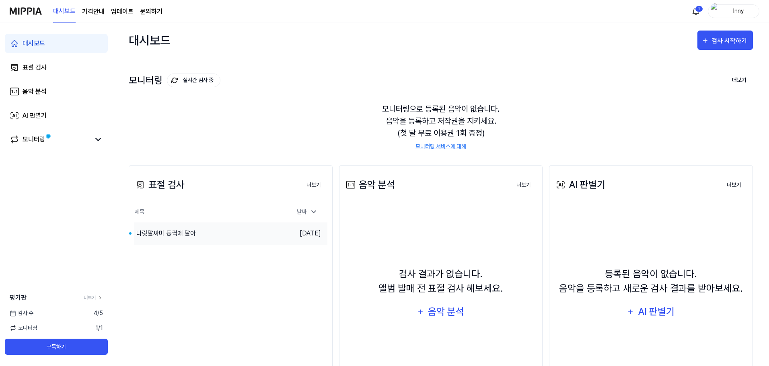
click at [181, 235] on div "나랏말싸미 듕귁에 달아" at bounding box center [166, 234] width 60 height 10
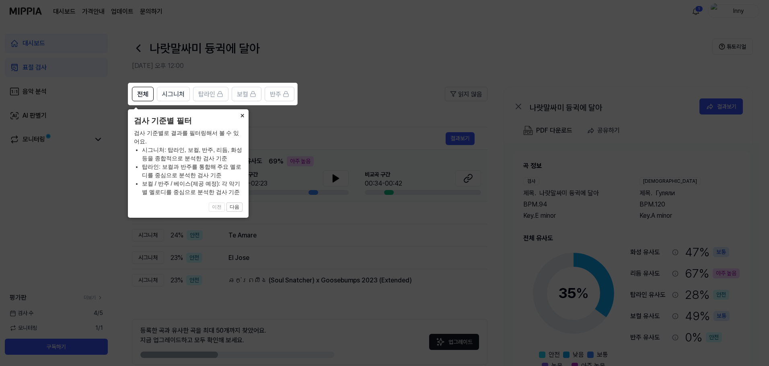
click at [240, 114] on button "×" at bounding box center [242, 114] width 13 height 11
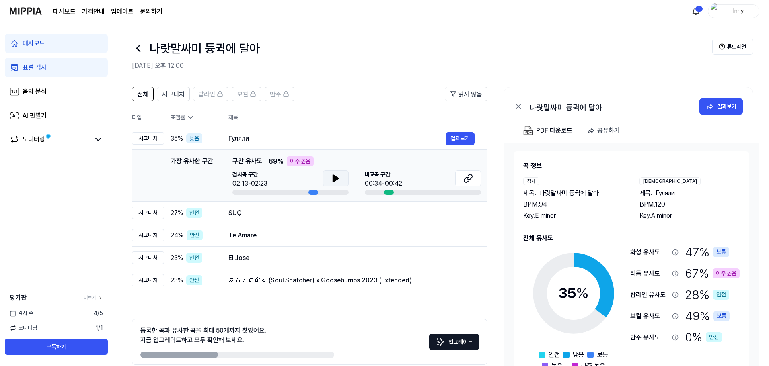
click at [340, 179] on icon at bounding box center [336, 179] width 10 height 10
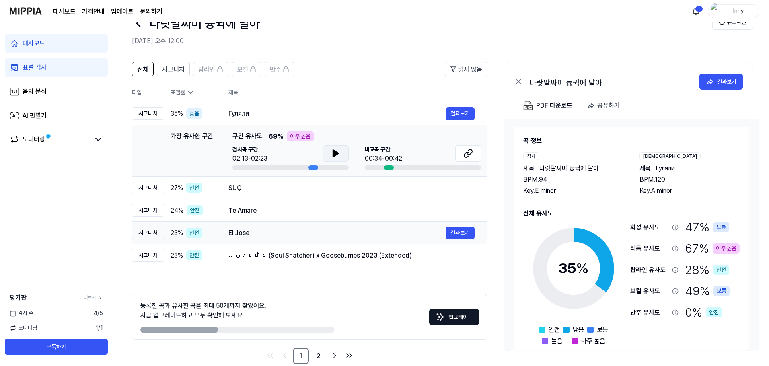
scroll to position [39, 0]
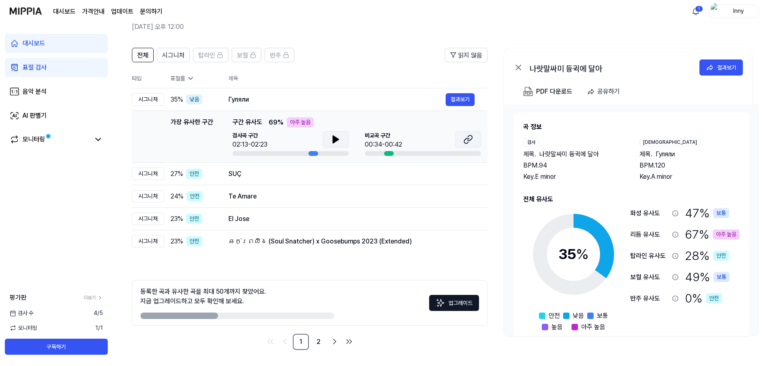
click at [470, 138] on icon at bounding box center [468, 140] width 10 height 10
click at [337, 136] on icon at bounding box center [336, 140] width 10 height 10
click at [338, 136] on icon at bounding box center [336, 140] width 10 height 10
drag, startPoint x: 339, startPoint y: 139, endPoint x: 473, endPoint y: 140, distance: 134.4
click at [338, 139] on icon at bounding box center [336, 140] width 10 height 10
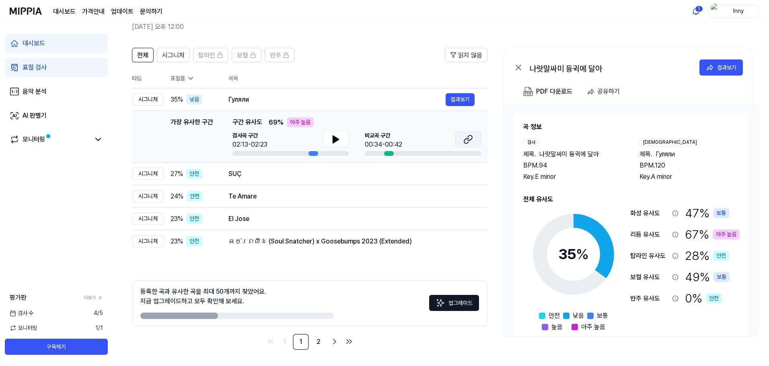
click at [474, 140] on button at bounding box center [468, 140] width 26 height 16
drag, startPoint x: 194, startPoint y: 316, endPoint x: 311, endPoint y: 317, distance: 117.5
click at [311, 317] on div at bounding box center [237, 316] width 194 height 6
click at [315, 343] on link "2" at bounding box center [319, 342] width 16 height 16
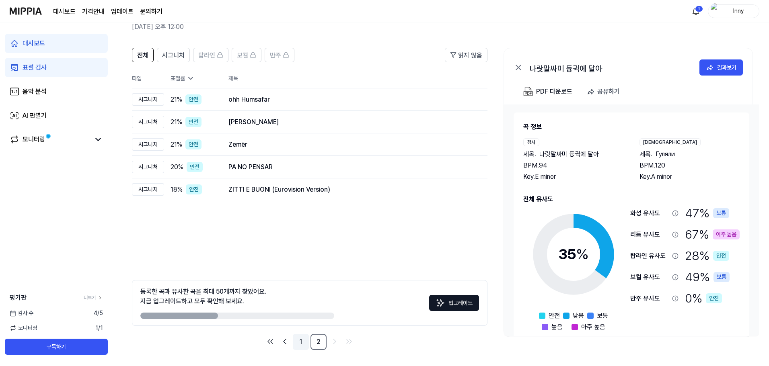
click at [300, 343] on link "1" at bounding box center [301, 342] width 16 height 16
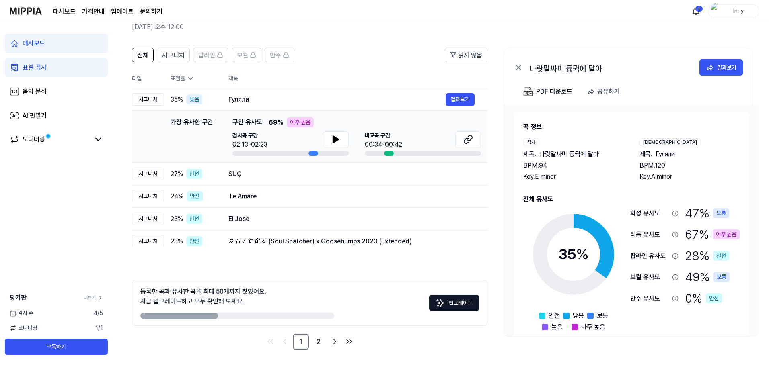
click at [519, 65] on icon at bounding box center [519, 68] width 10 height 10
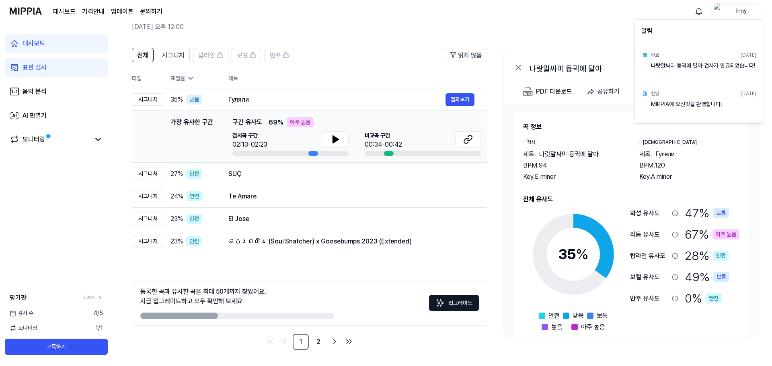
click at [36, 47] on html "대시보드 가격안내 업데이트 문의하기 Inny 대시보드 표절 검사 음악 분석 AI 판별기 모니터링 평가판 더보기 검사 [DATE] 모니터링 1 …" at bounding box center [386, 144] width 772 height 366
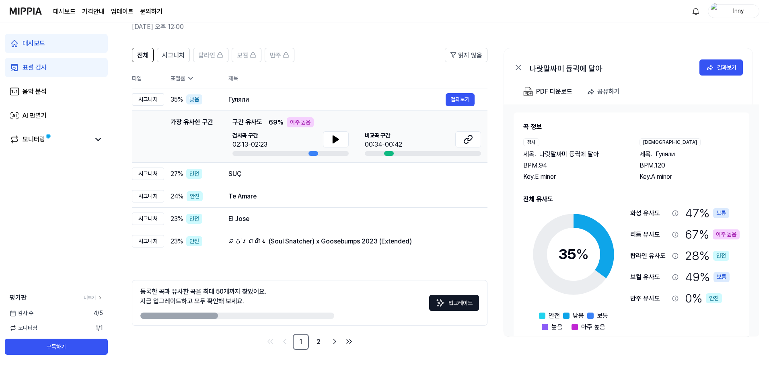
click at [37, 43] on div "대시보드" at bounding box center [34, 44] width 23 height 10
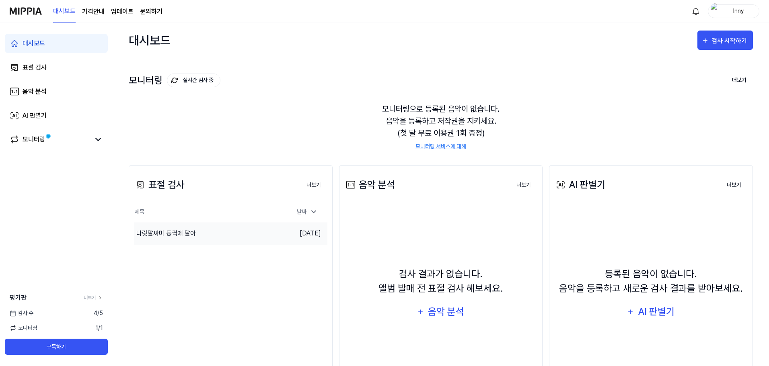
click at [180, 233] on div "나랏말싸미 듕귁에 달아" at bounding box center [166, 234] width 60 height 10
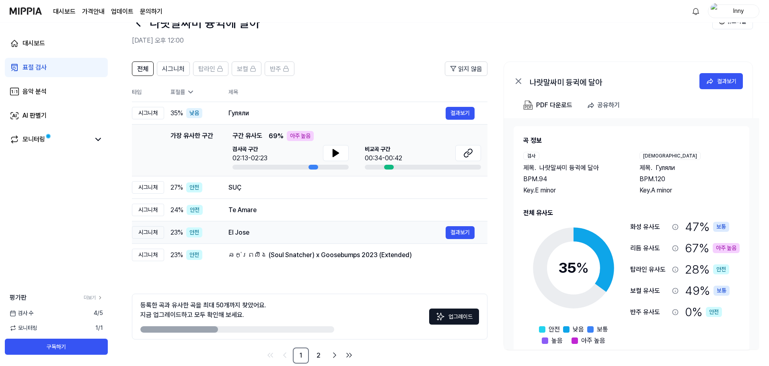
scroll to position [39, 0]
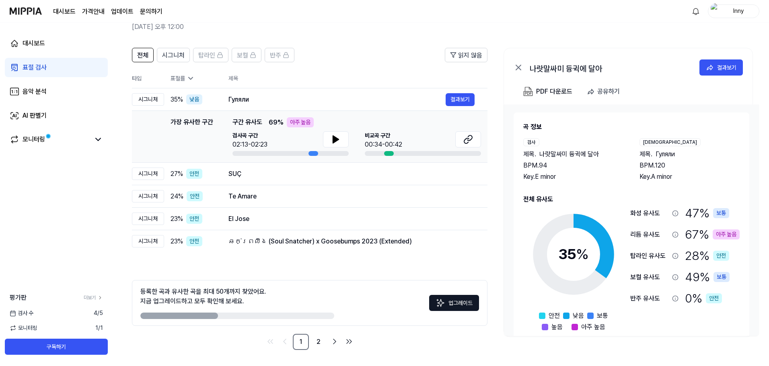
click at [103, 316] on div "검사 [DATE]" at bounding box center [56, 313] width 113 height 8
click at [98, 330] on span "1 / 1" at bounding box center [99, 328] width 8 height 8
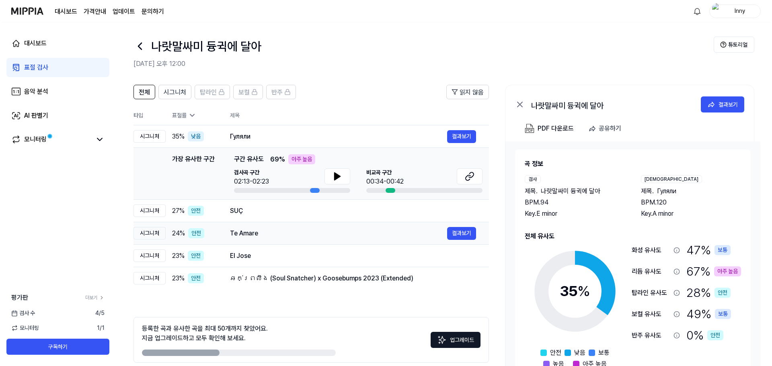
scroll to position [0, 0]
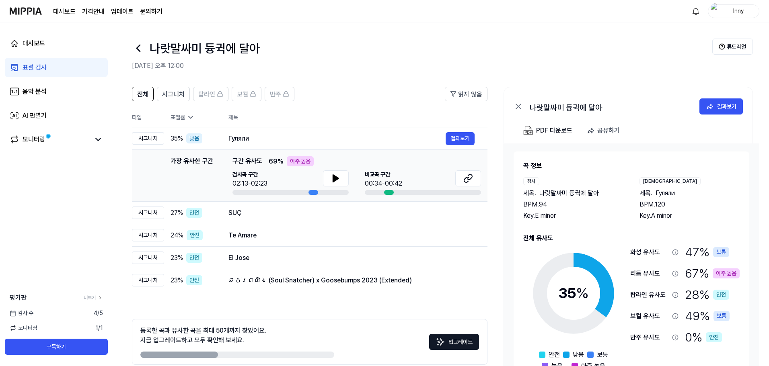
drag, startPoint x: 196, startPoint y: 52, endPoint x: 313, endPoint y: 49, distance: 116.3
click at [342, 49] on div "나랏말싸미 듕귁에 달아" at bounding box center [422, 48] width 580 height 19
click at [140, 46] on icon at bounding box center [138, 48] width 13 height 13
click at [143, 49] on icon at bounding box center [138, 48] width 13 height 13
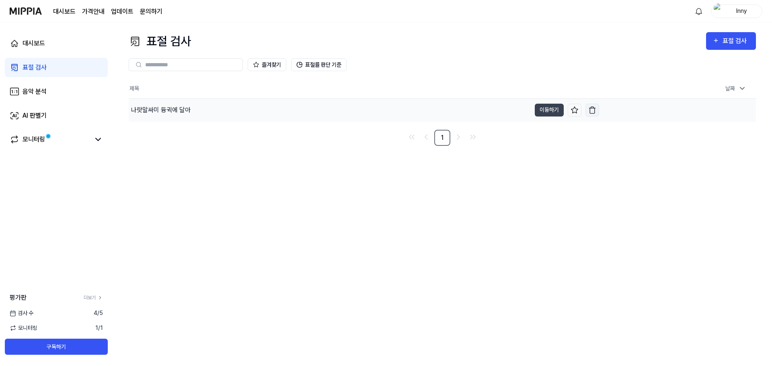
drag, startPoint x: 174, startPoint y: 111, endPoint x: 589, endPoint y: 114, distance: 415.6
click at [589, 114] on button "button" at bounding box center [593, 110] width 14 height 13
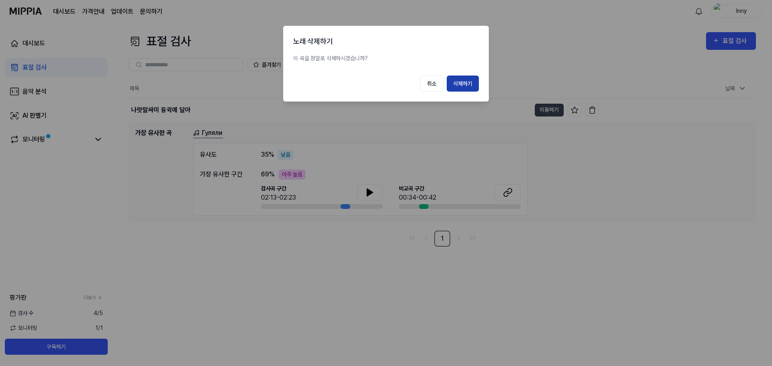
click at [461, 82] on button "삭제하기" at bounding box center [463, 84] width 32 height 16
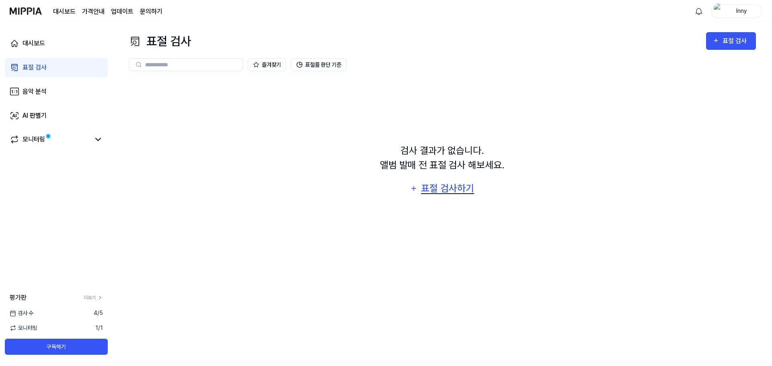
click at [447, 187] on div "표절 검사하기" at bounding box center [447, 188] width 55 height 15
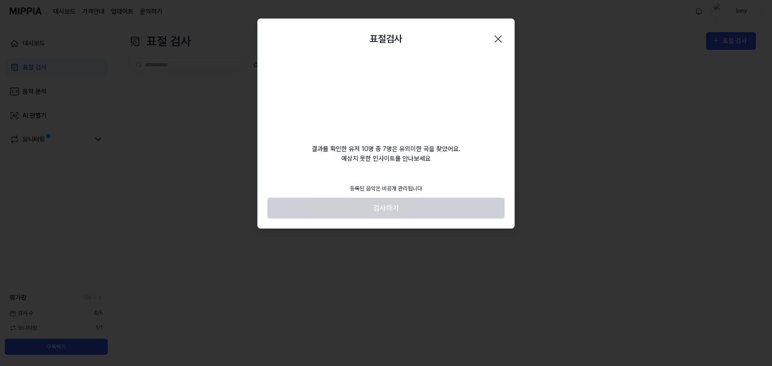
click at [384, 205] on footer "등록된 음악은 비공개 관리됩니다 검사하기" at bounding box center [386, 199] width 237 height 39
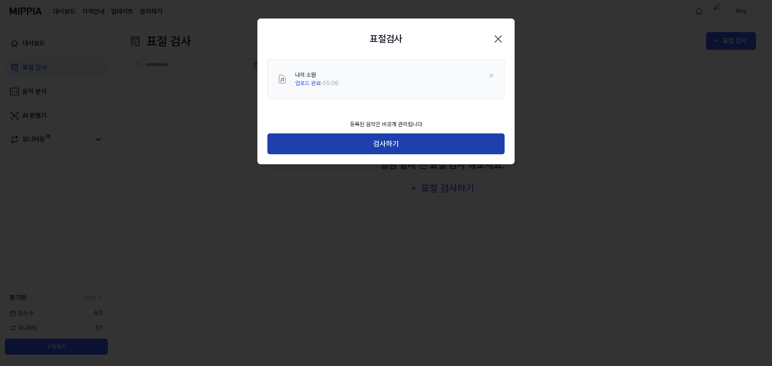
click at [383, 140] on button "검사하기" at bounding box center [386, 144] width 237 height 21
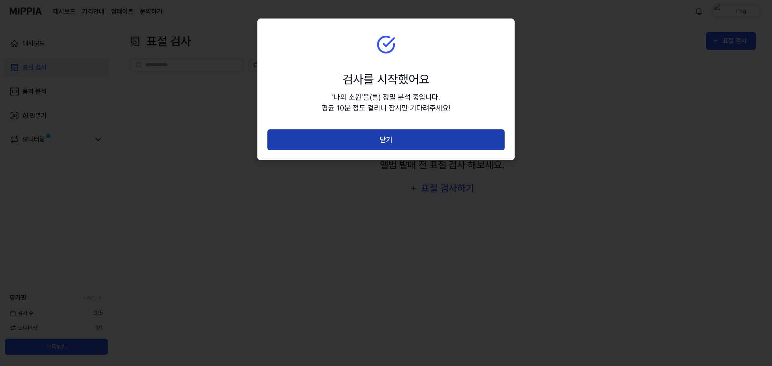
click at [393, 144] on button "닫기" at bounding box center [386, 140] width 237 height 21
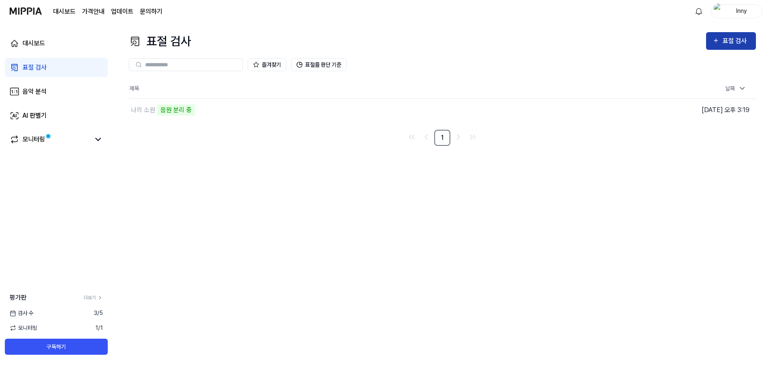
click at [722, 37] on div "표절 검사" at bounding box center [731, 41] width 37 height 10
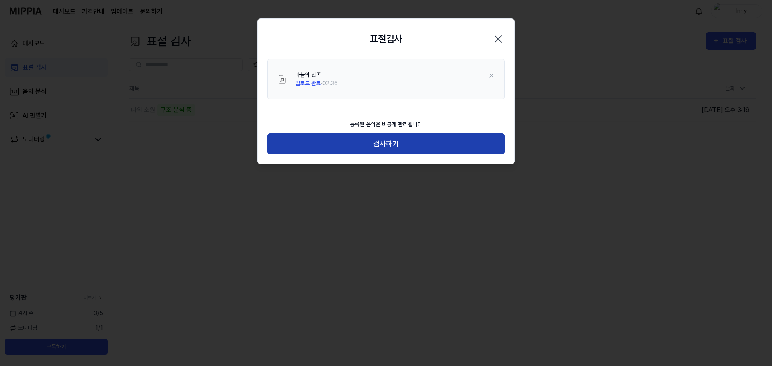
click at [383, 147] on button "검사하기" at bounding box center [386, 144] width 237 height 21
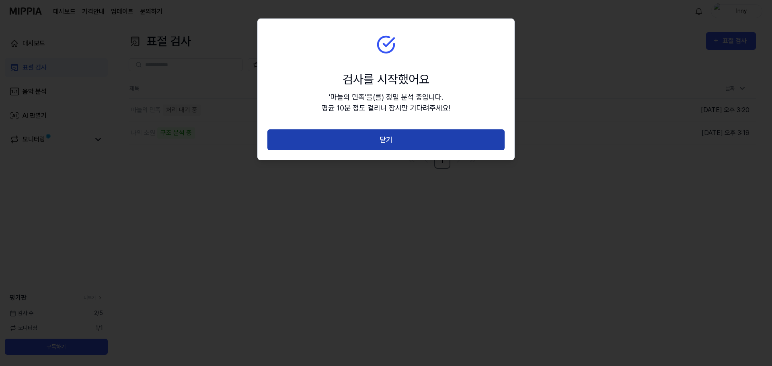
click at [389, 142] on button "닫기" at bounding box center [386, 140] width 237 height 21
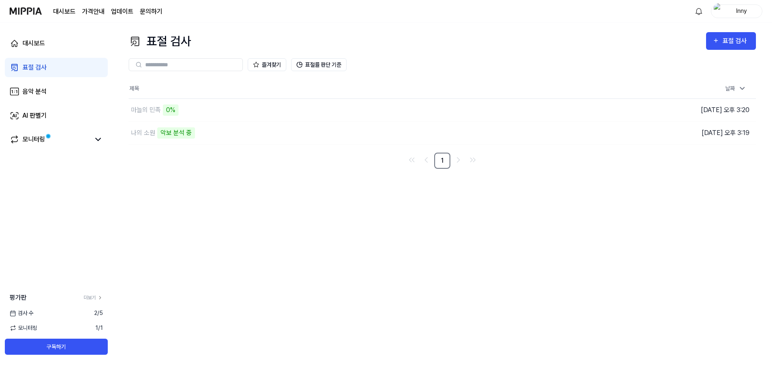
click at [190, 222] on div "표절 검사 표절 검사 표절 검사 음악 분석 AI 판별기 즐겨찾기 표절률 판단 기준 제목 날짜 마늘의 민족 0% 이동하기 [DATE] 오후 3:…" at bounding box center [443, 195] width 660 height 344
click at [176, 112] on div "0%" at bounding box center [171, 110] width 16 height 11
click at [216, 112] on div "마늘의 민족 0%" at bounding box center [330, 110] width 402 height 23
click at [217, 112] on div "마늘의 민족 0%" at bounding box center [330, 110] width 402 height 23
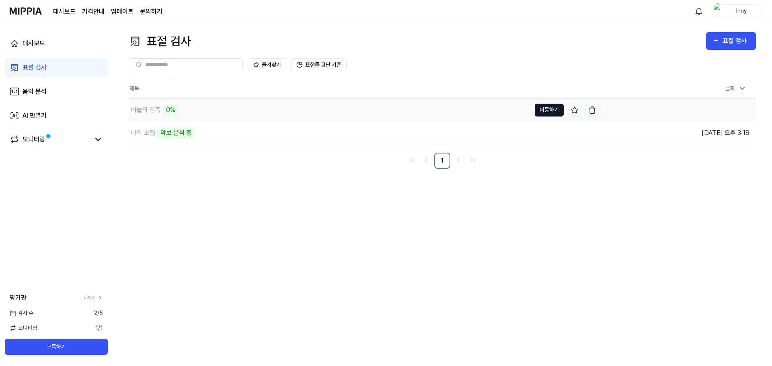
click at [536, 107] on button "이동하기" at bounding box center [549, 110] width 29 height 13
click at [140, 105] on div "마늘의 민족" at bounding box center [146, 110] width 30 height 10
click at [150, 113] on div "마늘의 민족" at bounding box center [146, 110] width 30 height 10
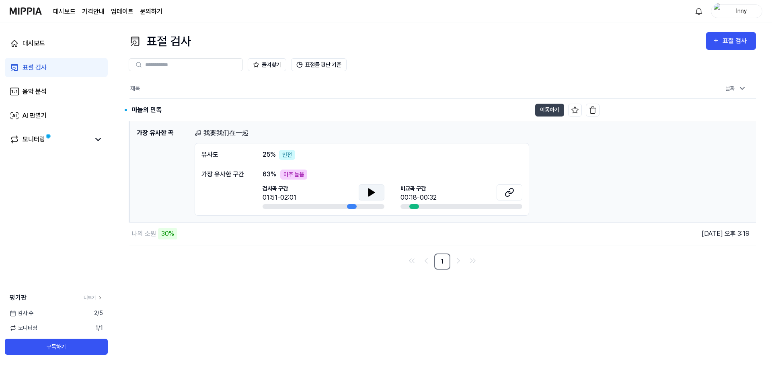
click at [362, 191] on button at bounding box center [372, 193] width 26 height 16
click at [506, 191] on icon at bounding box center [510, 193] width 10 height 10
drag, startPoint x: 266, startPoint y: 140, endPoint x: 206, endPoint y: 130, distance: 61.1
click at [206, 130] on div "我要我们在一起 유사도 25 % 안전 가장 유사한 구간 63 % 아주 높음 검사곡 구간 01:51-02:01 [GEOGRAPHIC_DATA] 구…" at bounding box center [472, 172] width 555 height 88
copy link "我要我们在一起"
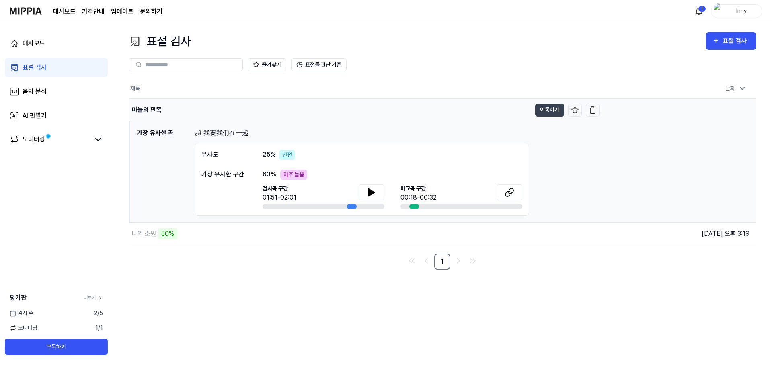
click at [379, 109] on div "마늘의 민족" at bounding box center [331, 110] width 402 height 23
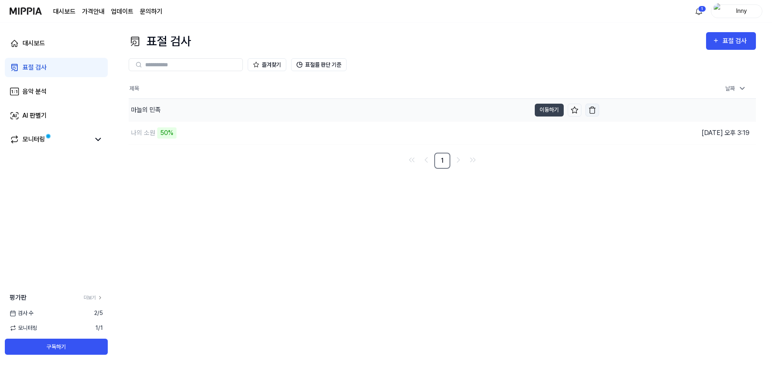
click at [595, 109] on img "button" at bounding box center [593, 110] width 8 height 8
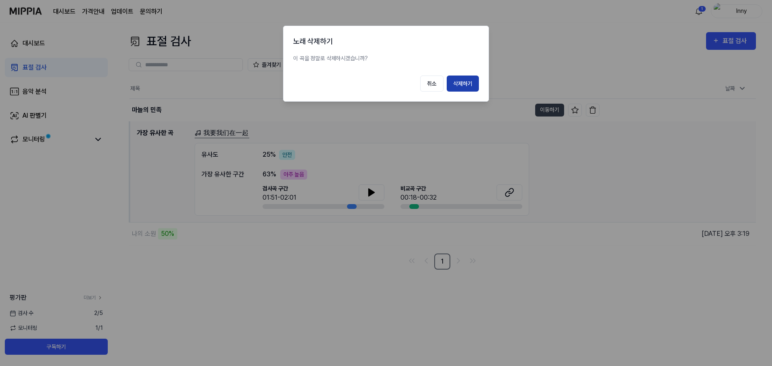
click at [462, 82] on button "삭제하기" at bounding box center [463, 84] width 32 height 16
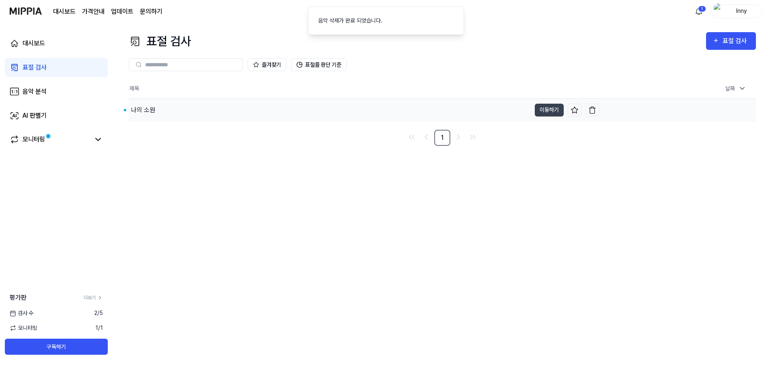
click at [161, 114] on div "나의 소원" at bounding box center [330, 110] width 402 height 23
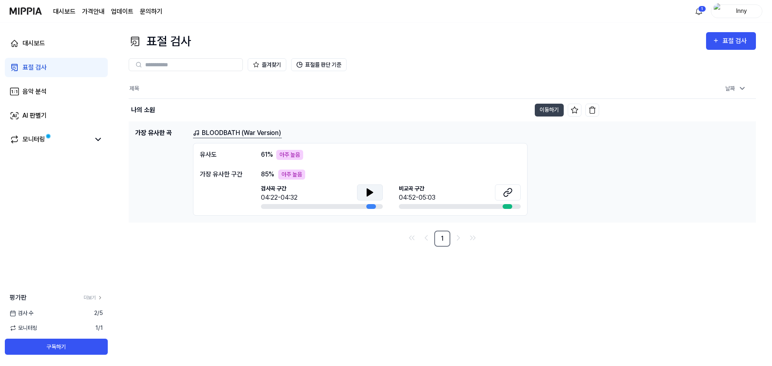
click at [370, 194] on icon at bounding box center [370, 192] width 6 height 7
click at [519, 192] on button at bounding box center [508, 193] width 26 height 16
click at [594, 111] on img "button" at bounding box center [593, 110] width 8 height 8
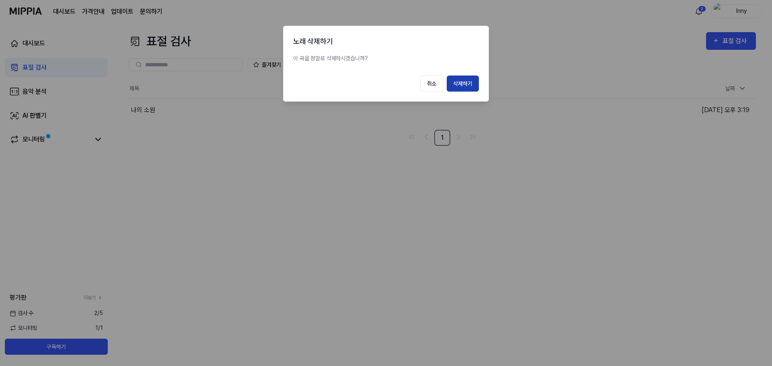
click at [461, 87] on button "삭제하기" at bounding box center [463, 84] width 32 height 16
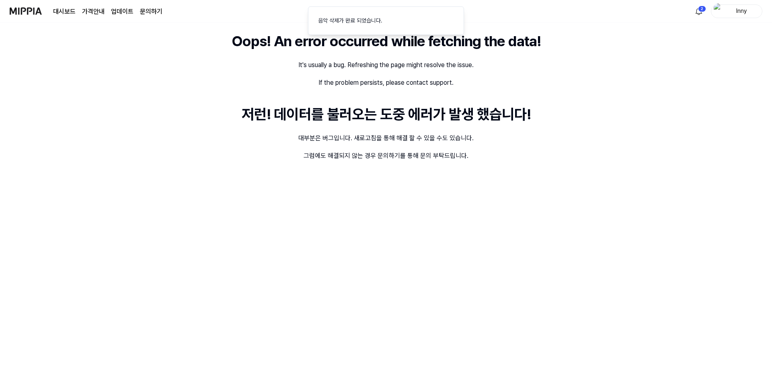
click at [35, 14] on img at bounding box center [26, 11] width 32 height 22
click at [18, 8] on img at bounding box center [26, 11] width 32 height 22
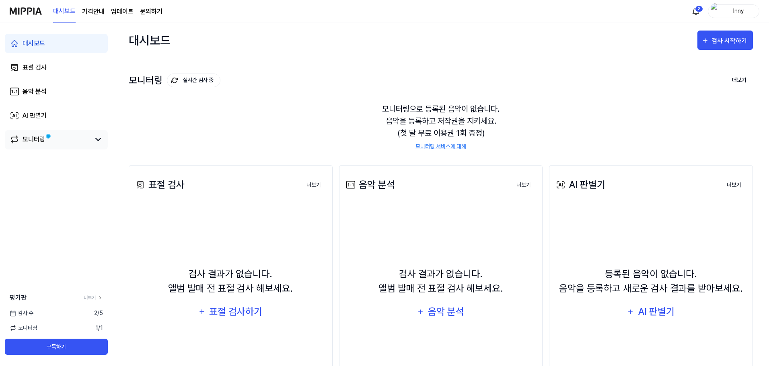
click at [31, 137] on div "모니터링" at bounding box center [34, 140] width 23 height 10
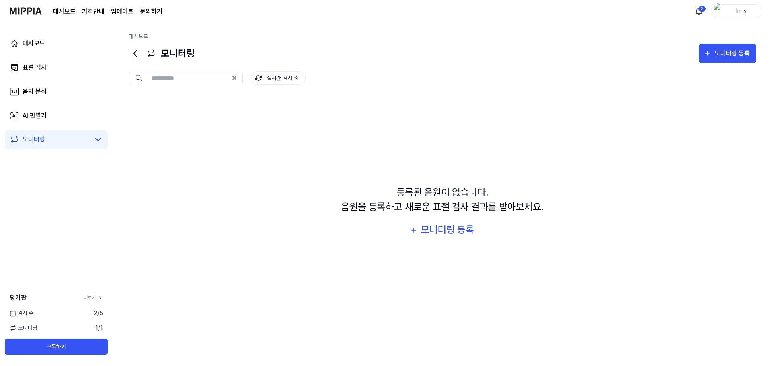
click at [99, 317] on span "2 / 5" at bounding box center [98, 313] width 9 height 8
click at [28, 311] on span "검사 수" at bounding box center [22, 313] width 24 height 8
click at [27, 313] on span "검사 수" at bounding box center [22, 313] width 24 height 8
click at [91, 309] on div "검사 수 2 / 5" at bounding box center [56, 313] width 113 height 8
click at [96, 300] on link "더보기" at bounding box center [93, 297] width 19 height 7
